Goal: Transaction & Acquisition: Purchase product/service

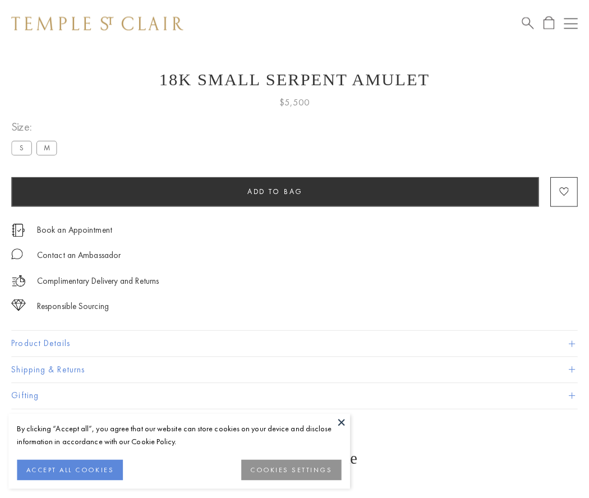
scroll to position [37, 0]
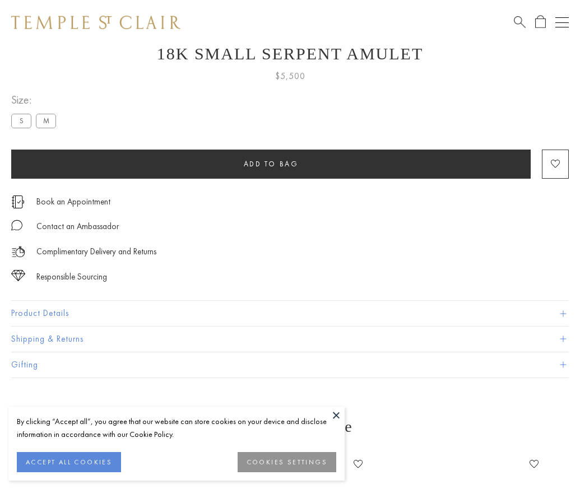
click at [271, 164] on span "Add to bag" at bounding box center [271, 164] width 55 height 10
